Goal: Transaction & Acquisition: Subscribe to service/newsletter

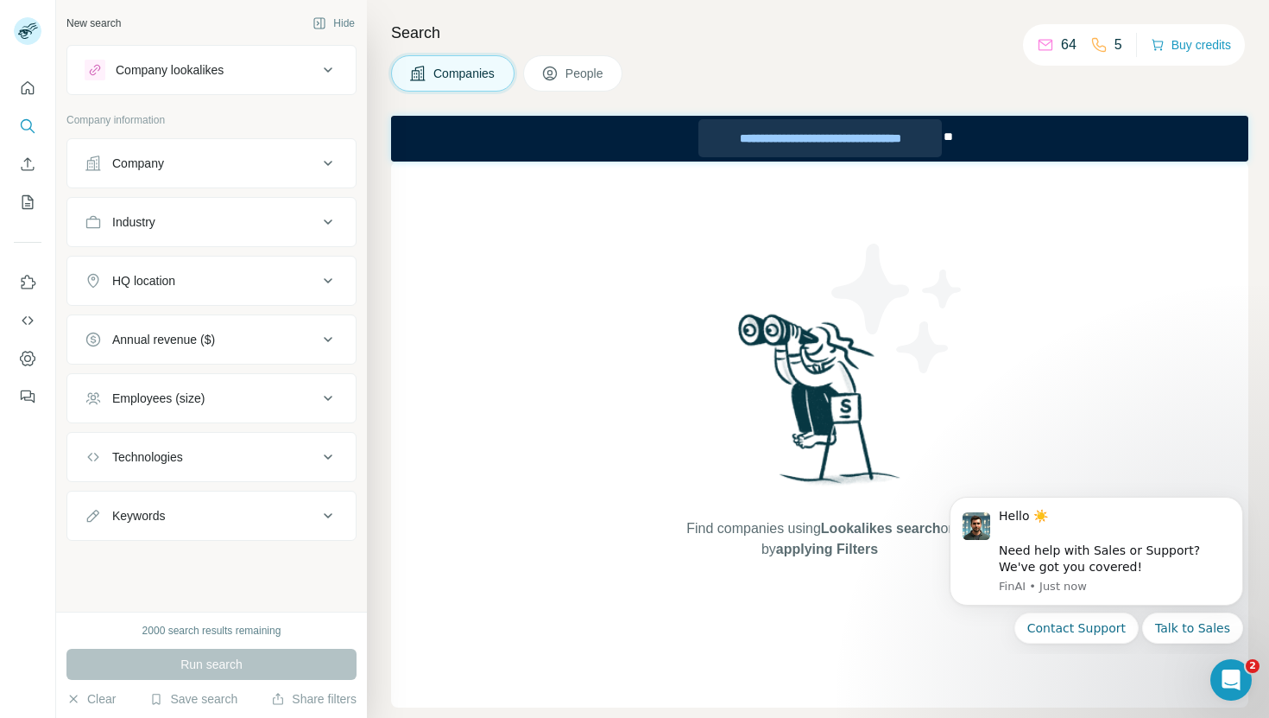
click at [767, 131] on div "**********" at bounding box center [821, 138] width 244 height 38
